Goal: Navigation & Orientation: Find specific page/section

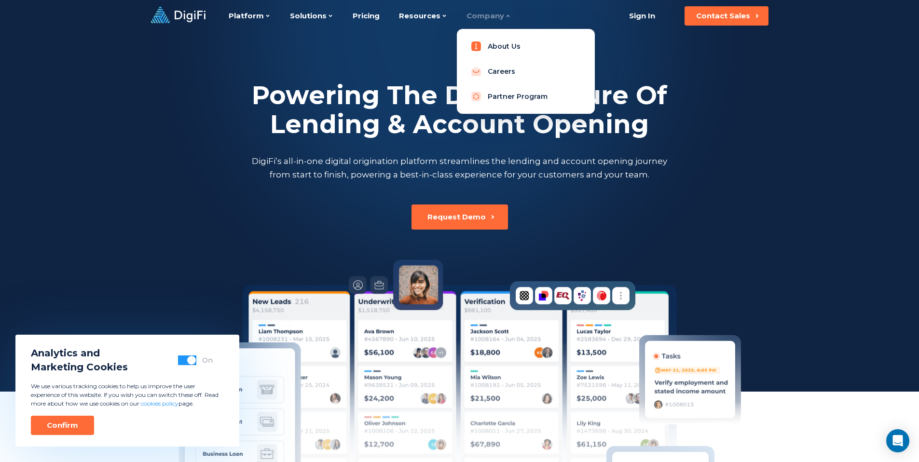
click at [499, 48] on link "About Us" at bounding box center [526, 46] width 123 height 19
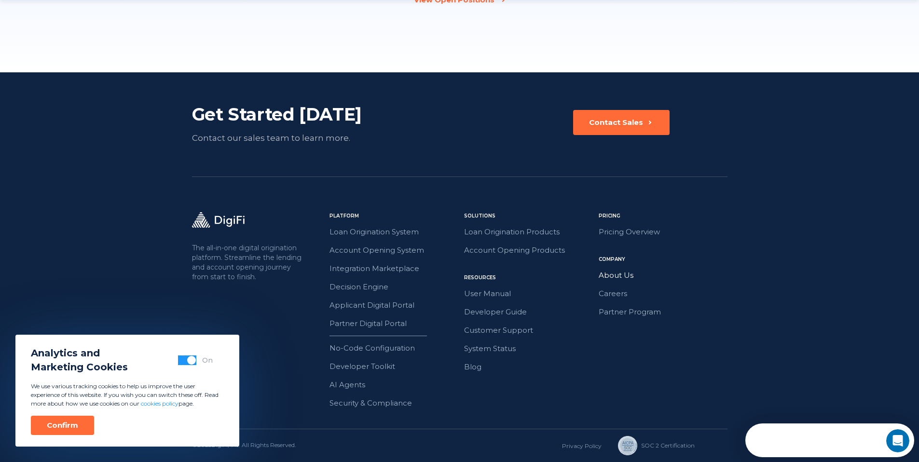
click at [639, 277] on link "About Us" at bounding box center [663, 275] width 129 height 13
